Goal: Check status: Check status

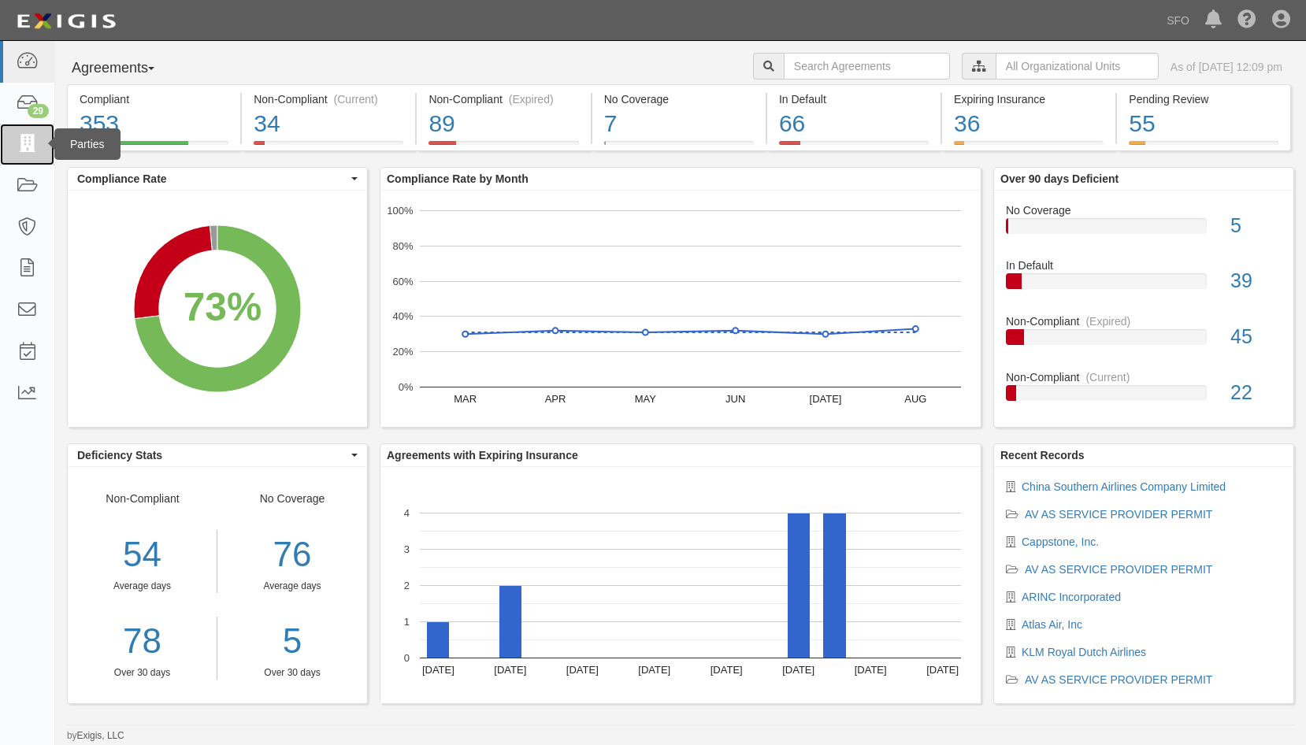
click at [20, 141] on icon at bounding box center [27, 145] width 22 height 18
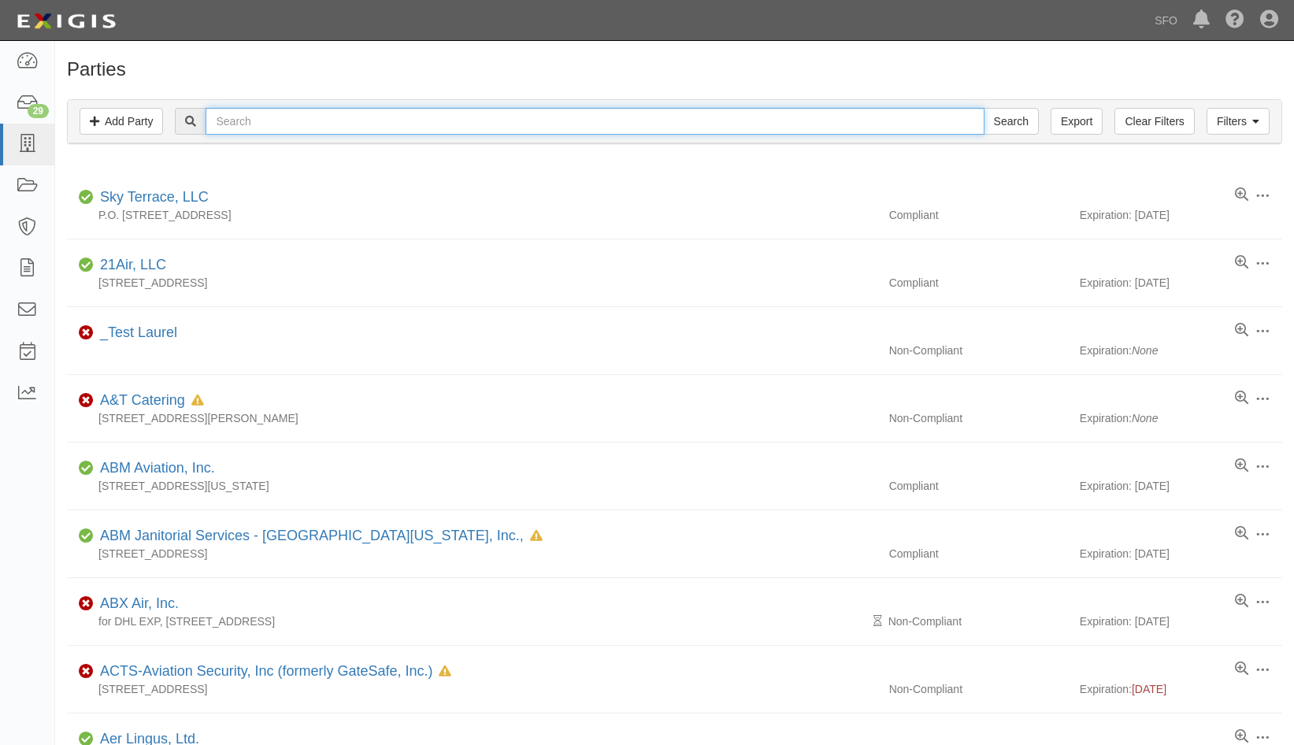
click at [254, 129] on input "text" at bounding box center [595, 121] width 778 height 27
type input "ground"
click at [984, 108] on input "Search" at bounding box center [1011, 121] width 55 height 27
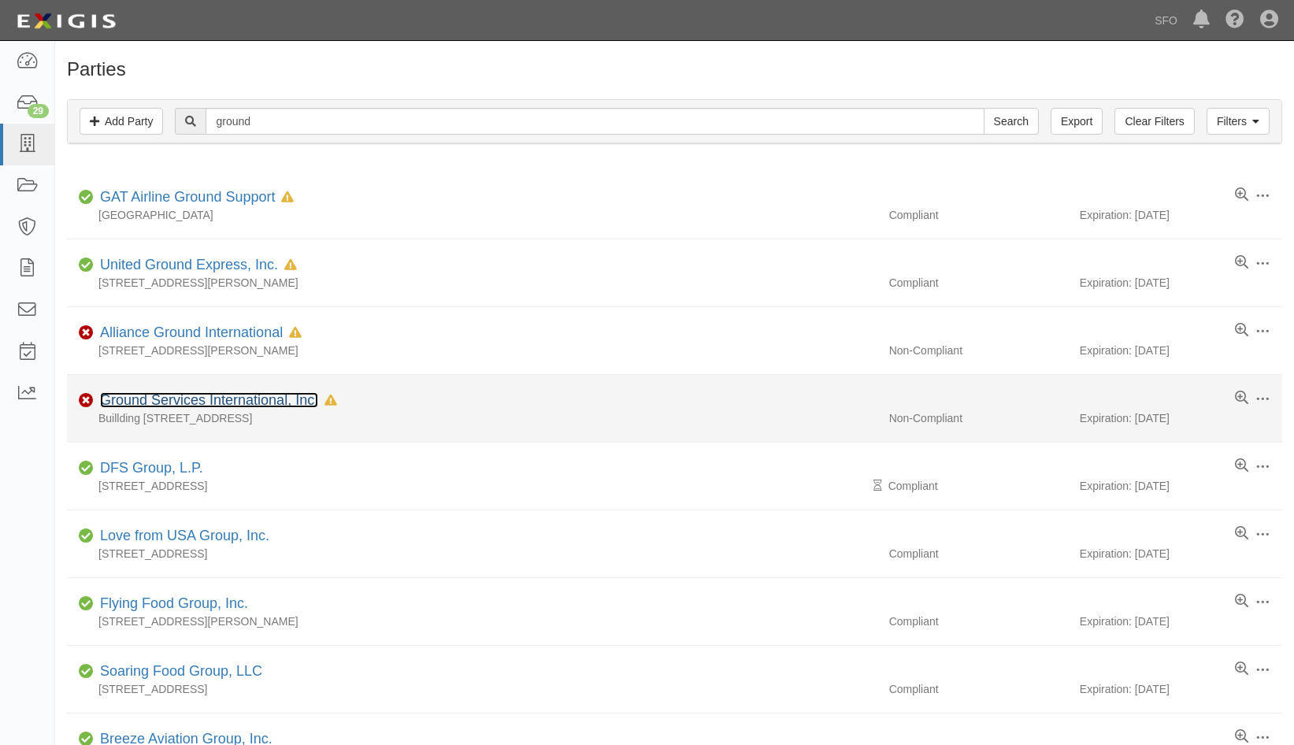
click at [191, 403] on link "Ground Services International, Inc." at bounding box center [209, 400] width 218 height 16
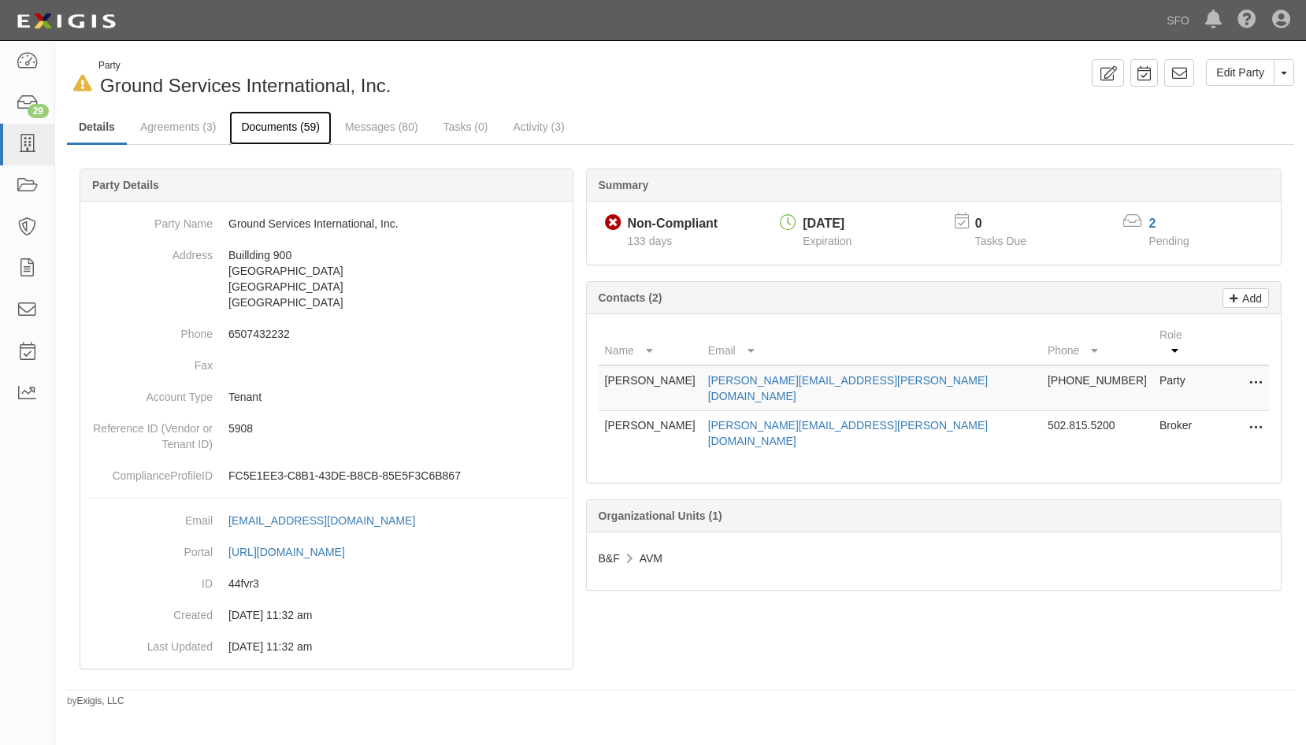
click at [261, 128] on link "Documents (59)" at bounding box center [280, 128] width 102 height 34
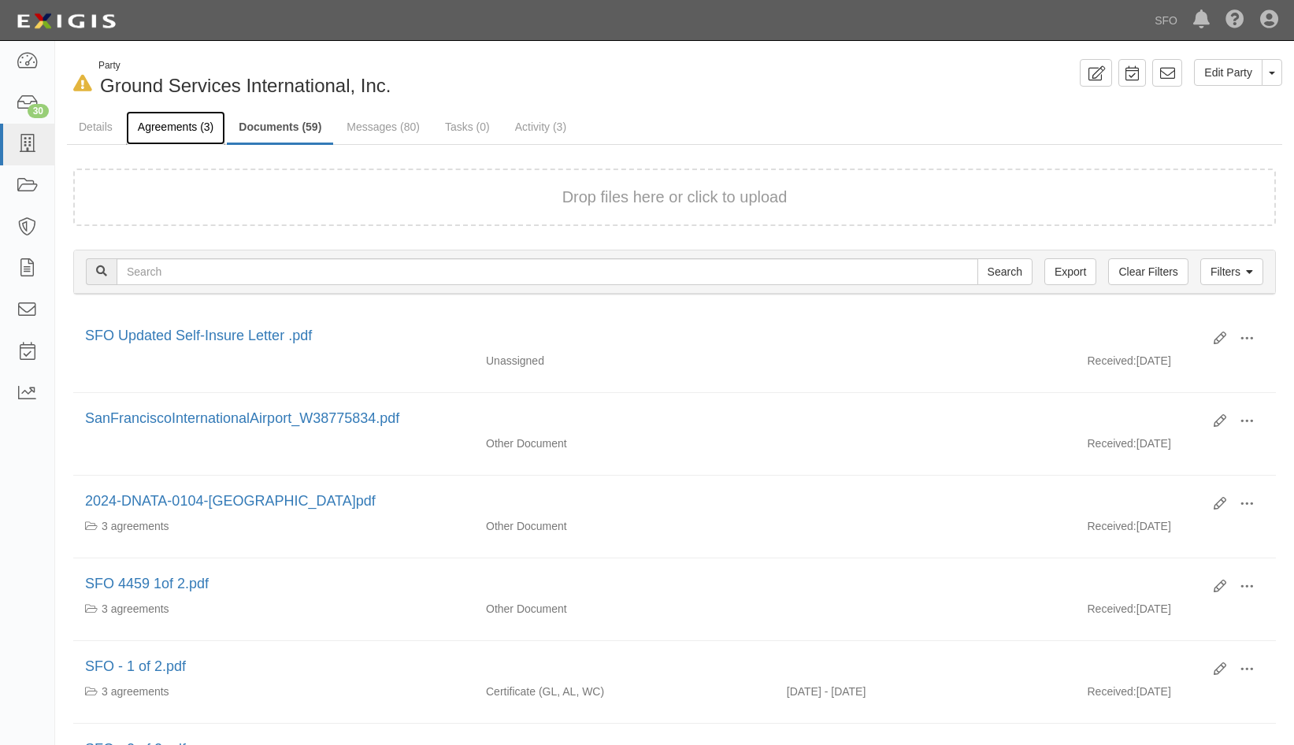
click at [197, 125] on link "Agreements (3)" at bounding box center [175, 128] width 99 height 34
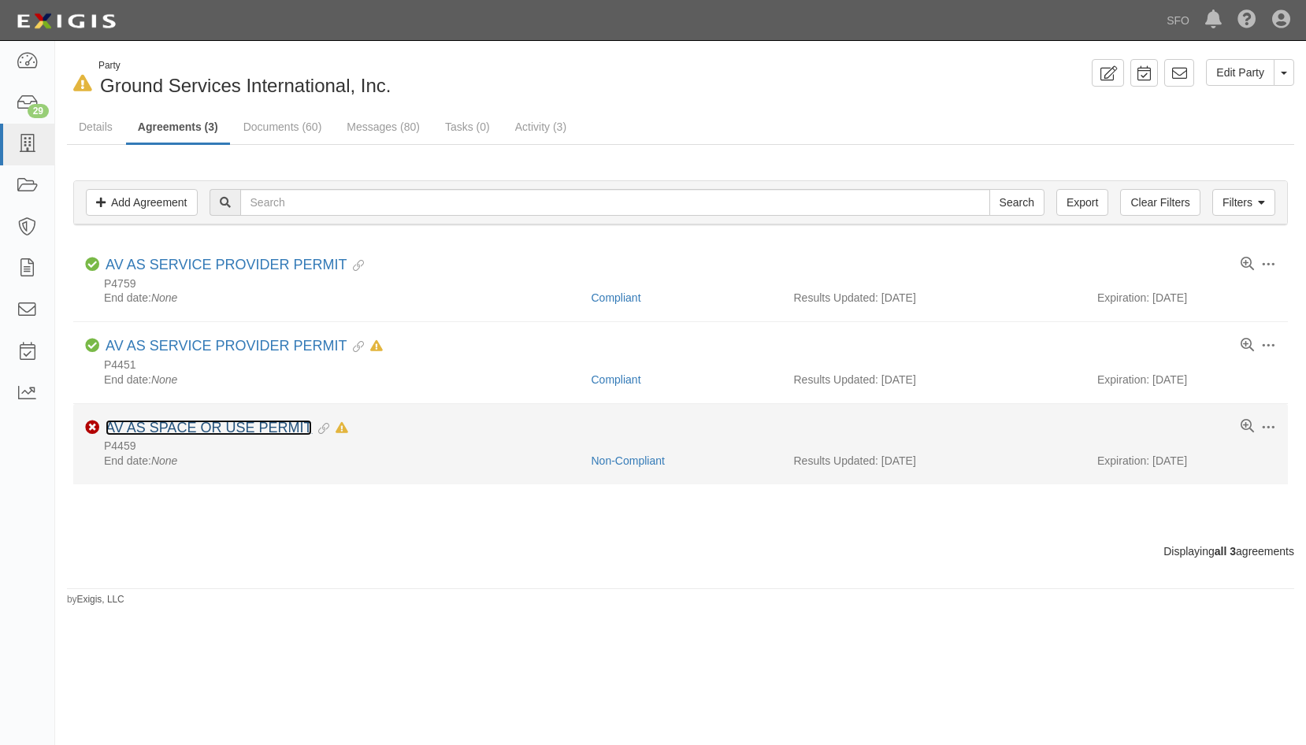
click at [180, 423] on link "AV AS SPACE OR USE PERMIT" at bounding box center [209, 428] width 206 height 16
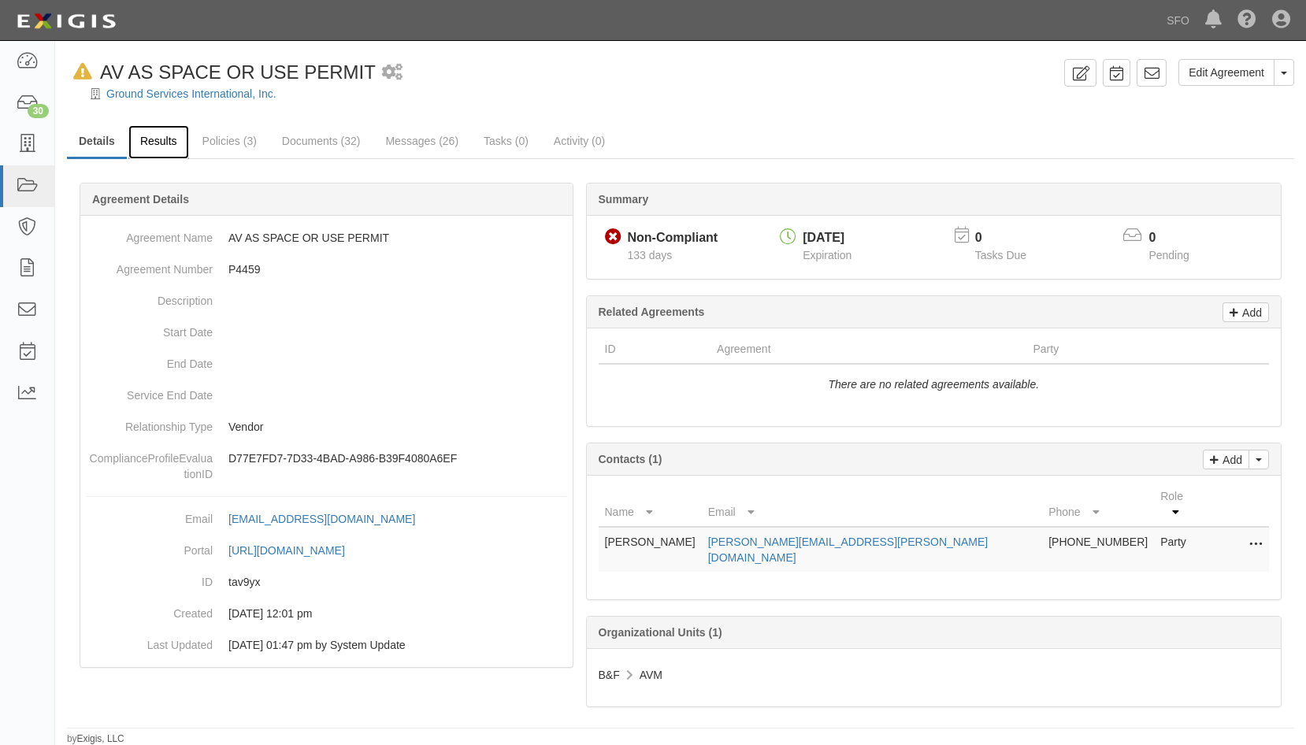
click at [146, 131] on link "Results" at bounding box center [158, 142] width 61 height 34
click at [153, 136] on link "Results" at bounding box center [158, 142] width 61 height 34
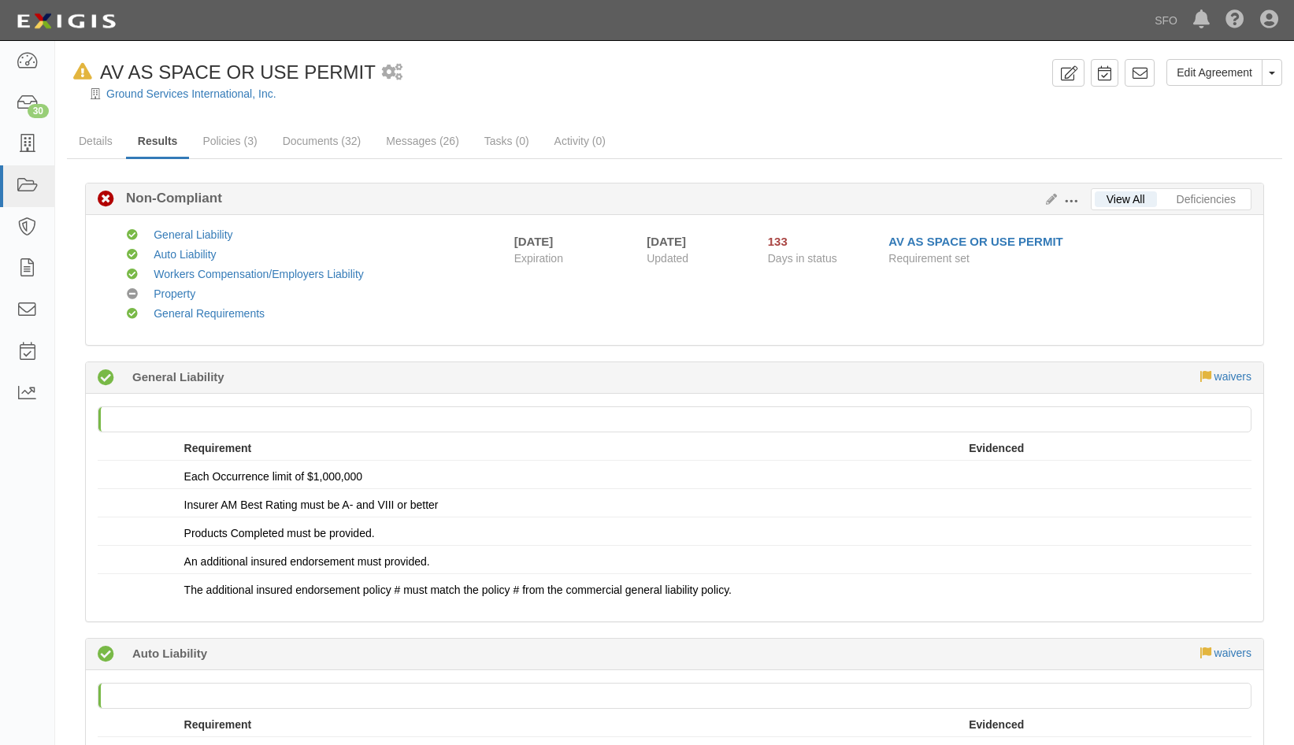
click at [149, 145] on link "Results" at bounding box center [158, 142] width 64 height 34
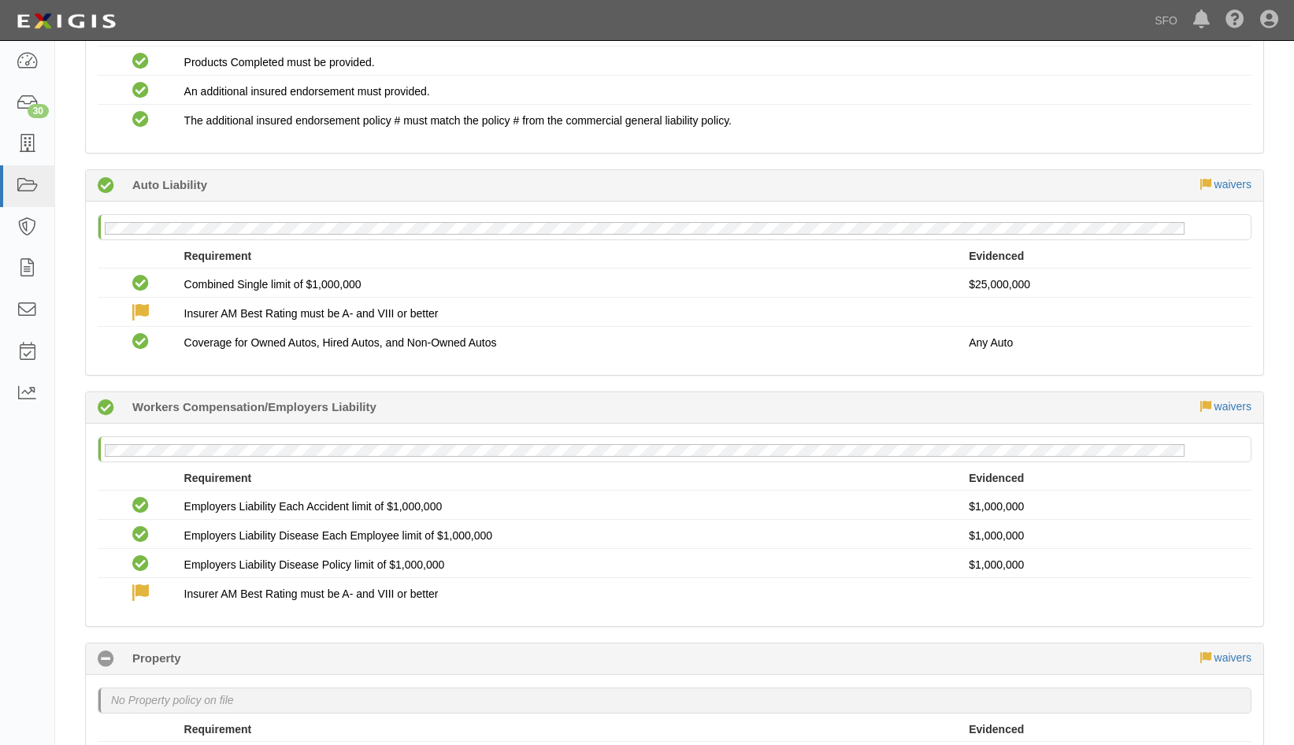
scroll to position [867, 0]
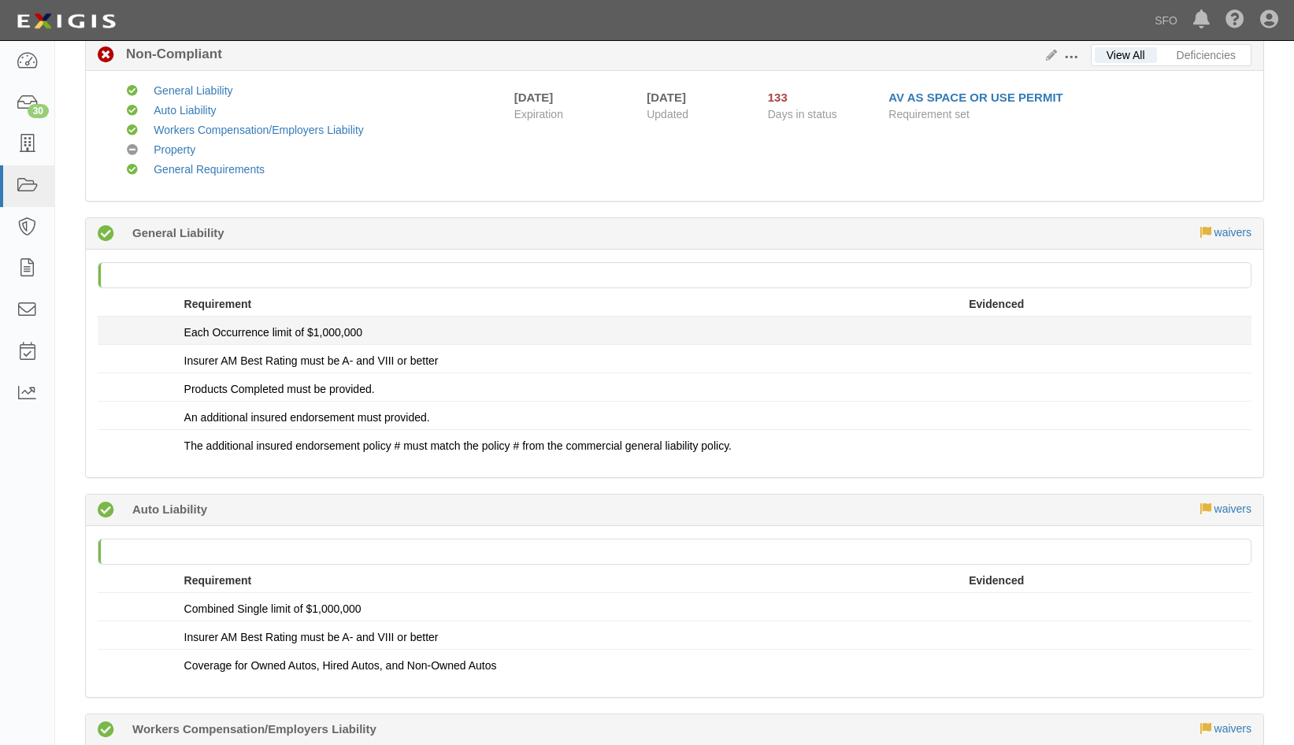
scroll to position [158, 0]
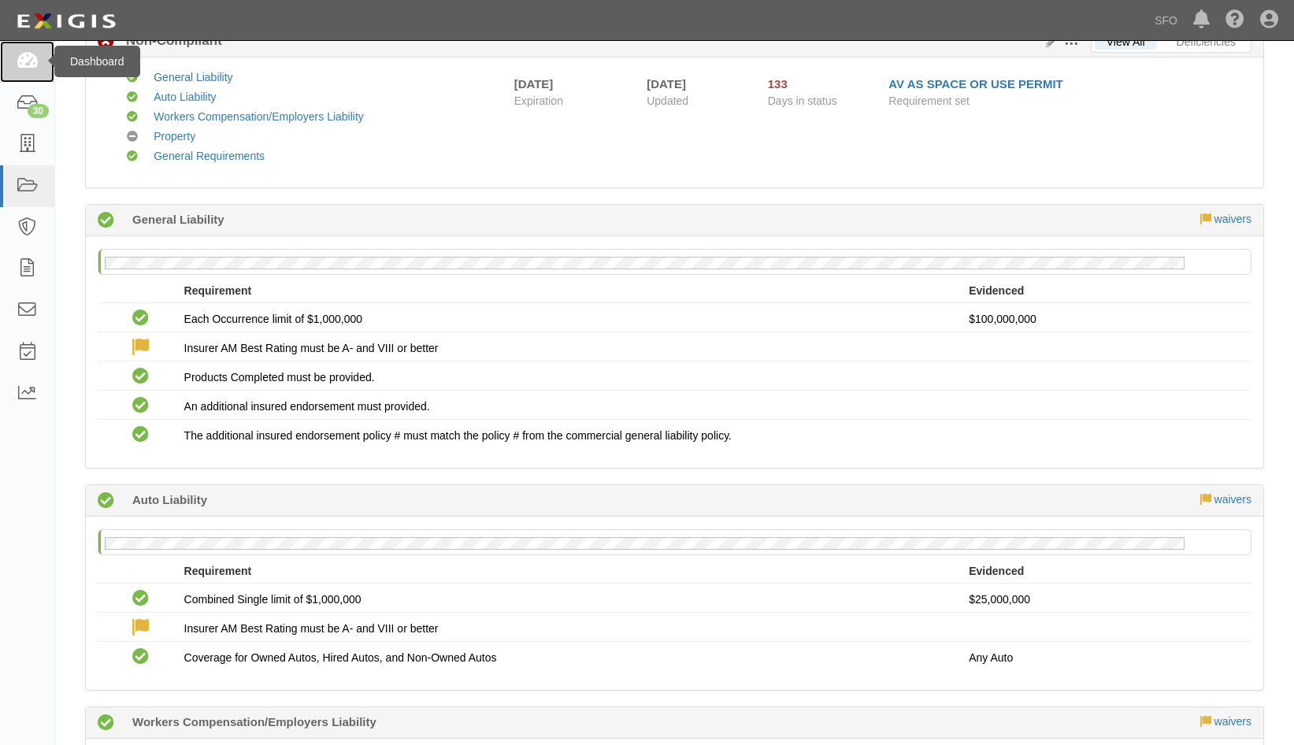
click at [44, 69] on link at bounding box center [27, 62] width 54 height 42
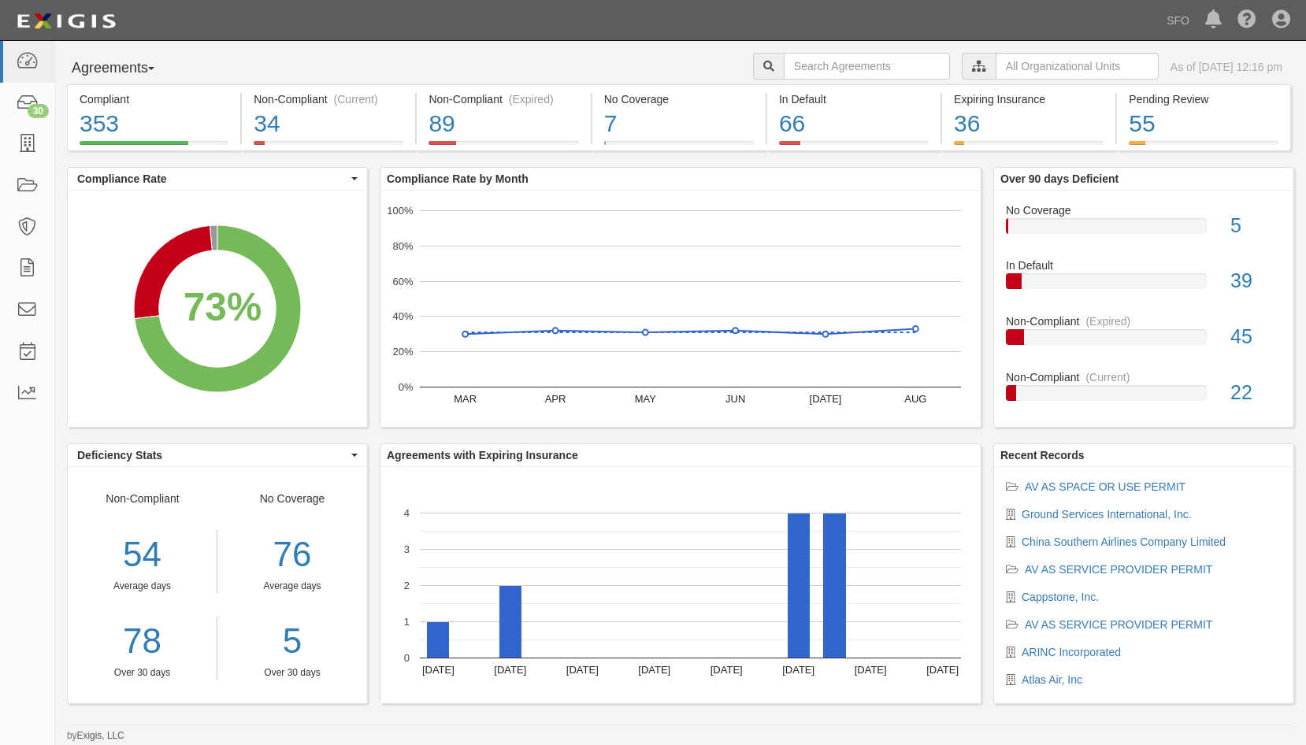
click at [122, 72] on button "Agreements" at bounding box center [126, 69] width 118 height 32
click at [120, 89] on ul "Parties Agreements Coverages" at bounding box center [130, 121] width 126 height 71
click at [119, 95] on div "Compliant" at bounding box center [154, 99] width 149 height 16
click at [117, 80] on button "Agreements" at bounding box center [126, 69] width 118 height 32
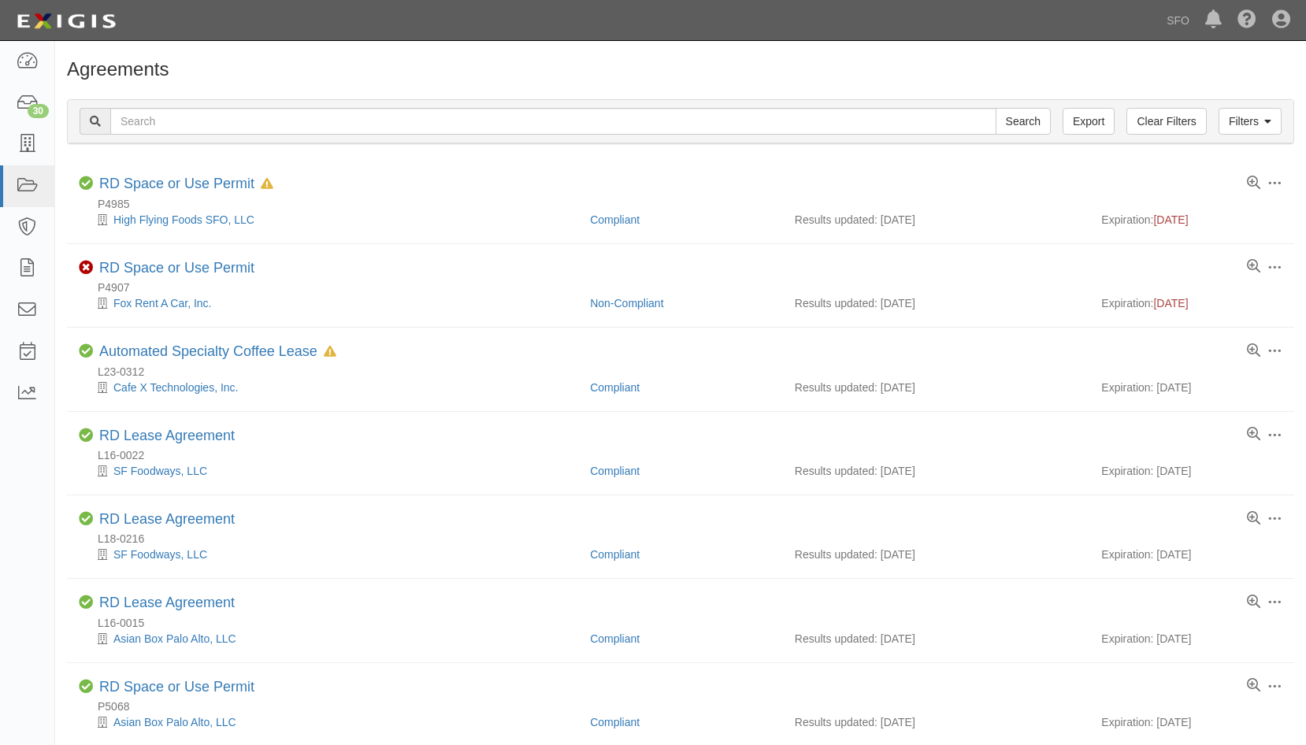
click at [114, 98] on div "Filters Clear Filters Export Search Filters Compliance Status Compliant Non-Com…" at bounding box center [680, 123] width 1251 height 72
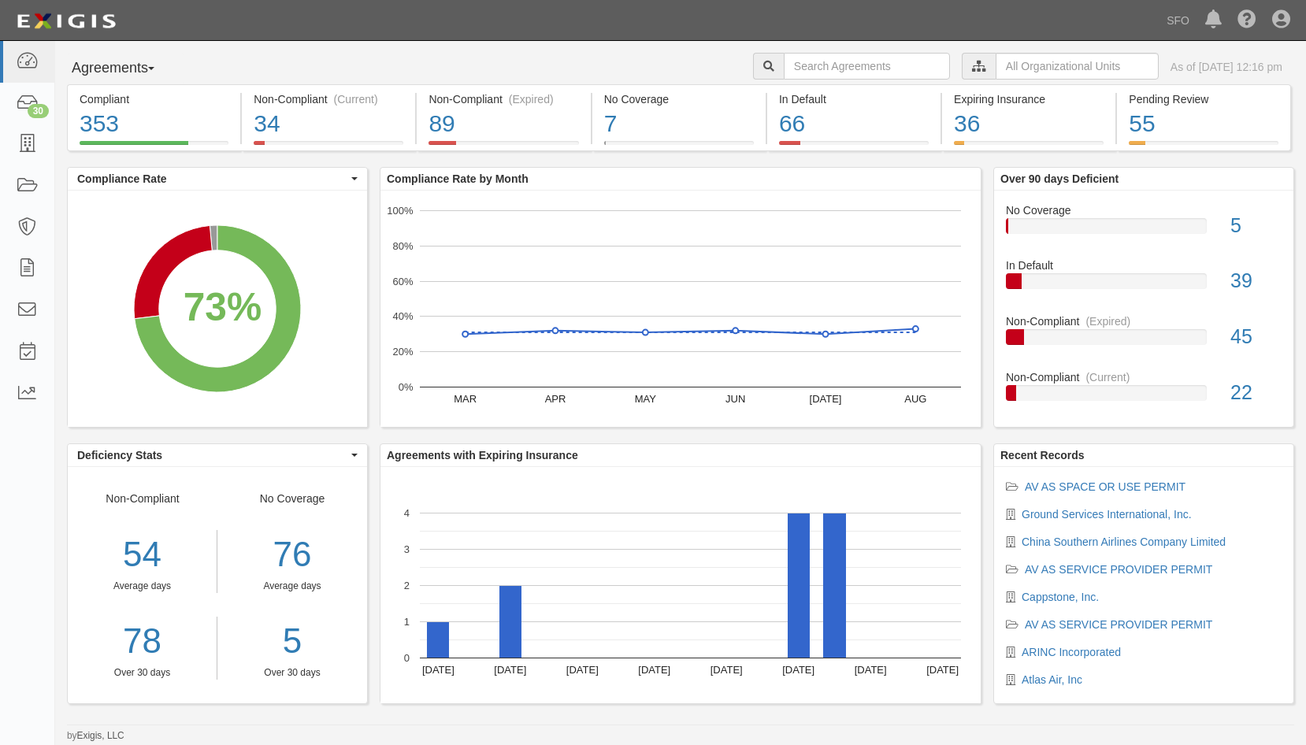
click at [127, 72] on button "Agreements" at bounding box center [126, 69] width 118 height 32
click at [113, 100] on link "Parties" at bounding box center [130, 101] width 124 height 20
